Goal: Task Accomplishment & Management: Use online tool/utility

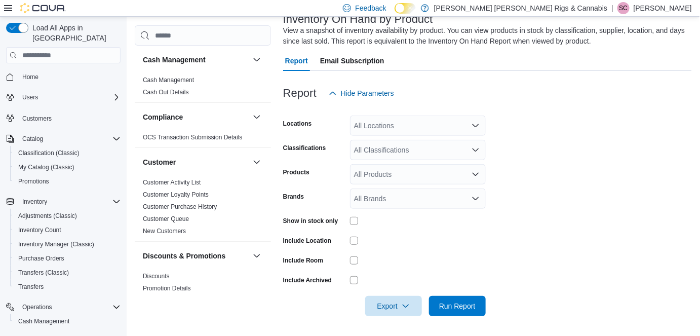
scroll to position [88, 0]
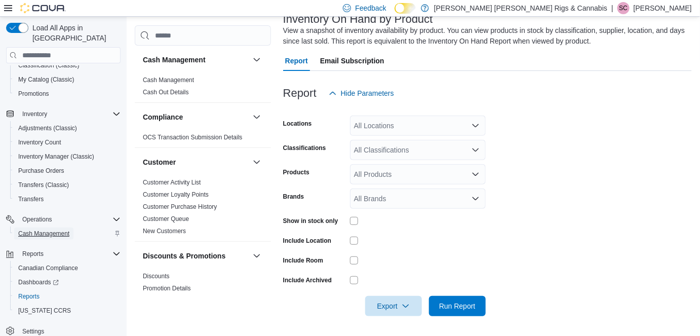
click at [50, 229] on span "Cash Management" at bounding box center [43, 233] width 51 height 8
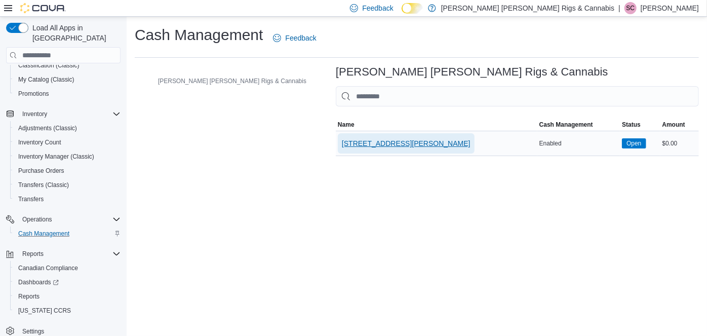
click at [342, 142] on span "[STREET_ADDRESS][PERSON_NAME]" at bounding box center [406, 143] width 129 height 10
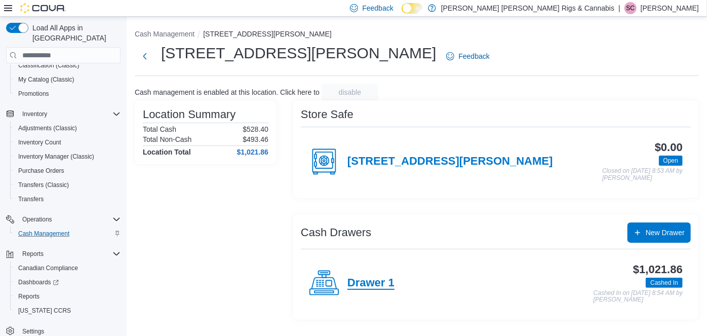
click at [369, 284] on h4 "Drawer 1" at bounding box center [370, 283] width 47 height 13
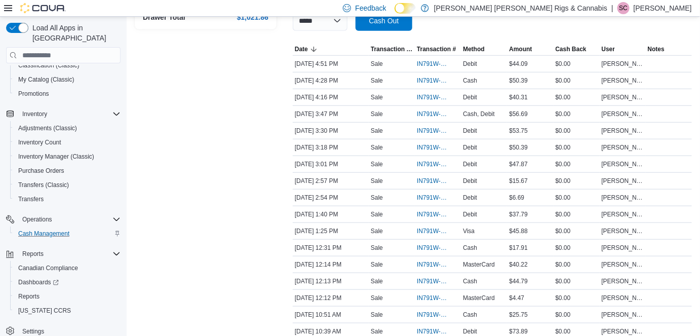
scroll to position [176, 0]
